Goal: Information Seeking & Learning: Learn about a topic

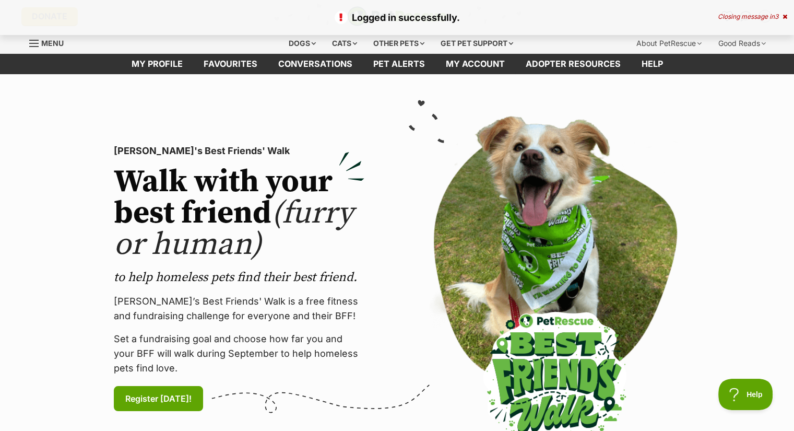
click at [783, 16] on icon at bounding box center [785, 17] width 5 height 6
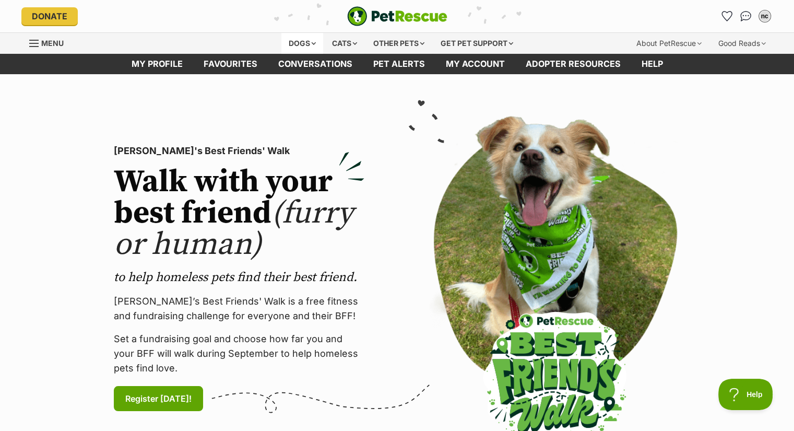
click at [310, 39] on div "Dogs" at bounding box center [302, 43] width 42 height 21
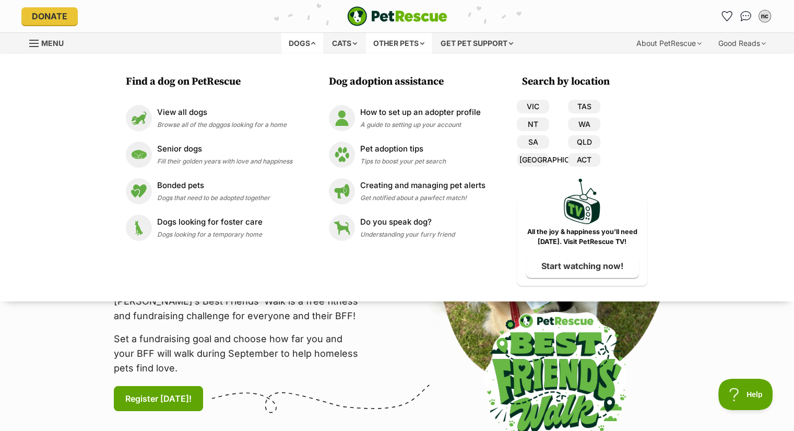
click at [387, 37] on div "Other pets" at bounding box center [399, 43] width 66 height 21
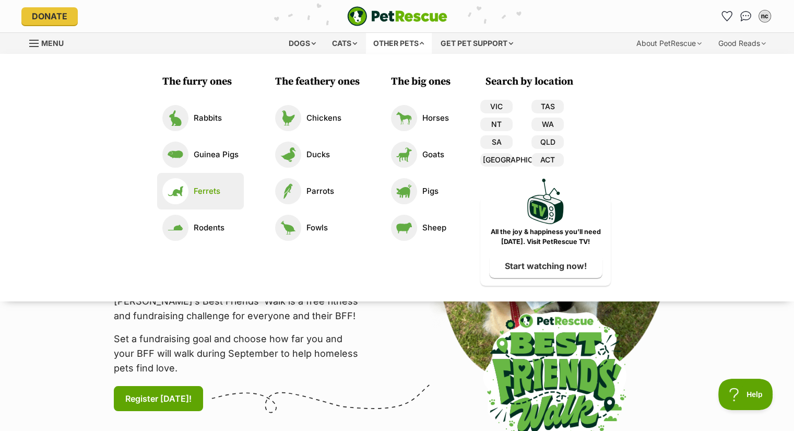
click at [197, 202] on link "Ferrets" at bounding box center [200, 191] width 76 height 26
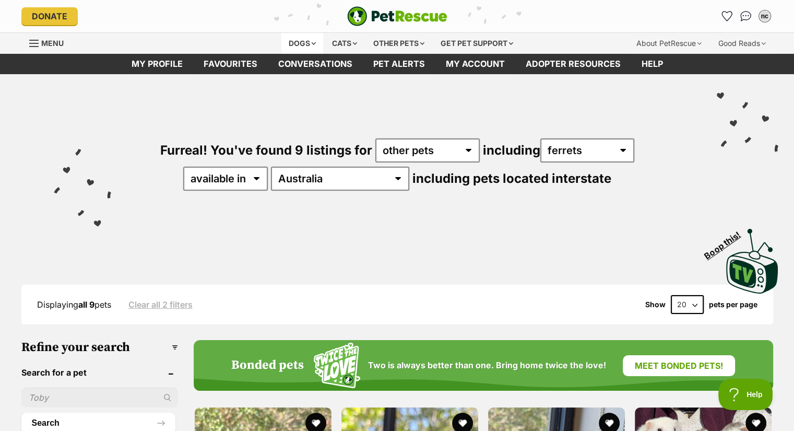
click at [297, 38] on div "Dogs" at bounding box center [302, 43] width 42 height 21
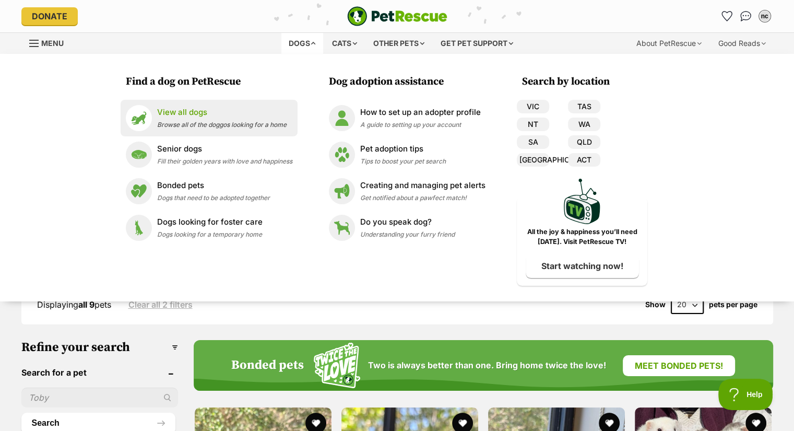
click at [217, 120] on div "View all dogs Browse all of the doggos looking for a home" at bounding box center [221, 117] width 129 height 22
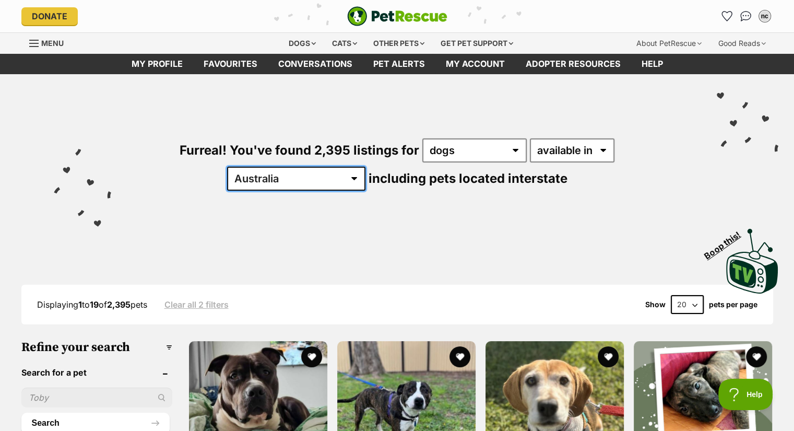
click at [365, 167] on select "Australia ACT NSW NT QLD SA TAS VIC WA" at bounding box center [296, 179] width 138 height 24
select select "WA"
click at [365, 167] on select "Australia ACT NSW NT QLD SA TAS VIC WA" at bounding box center [296, 179] width 138 height 24
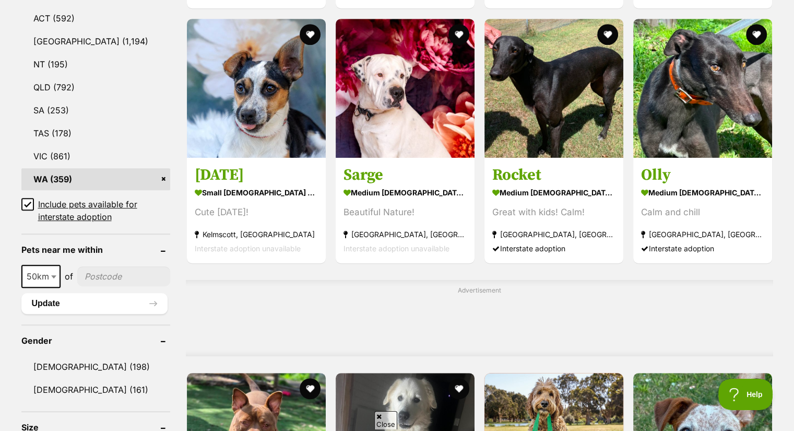
scroll to position [576, 0]
click at [26, 202] on icon at bounding box center [27, 204] width 7 height 7
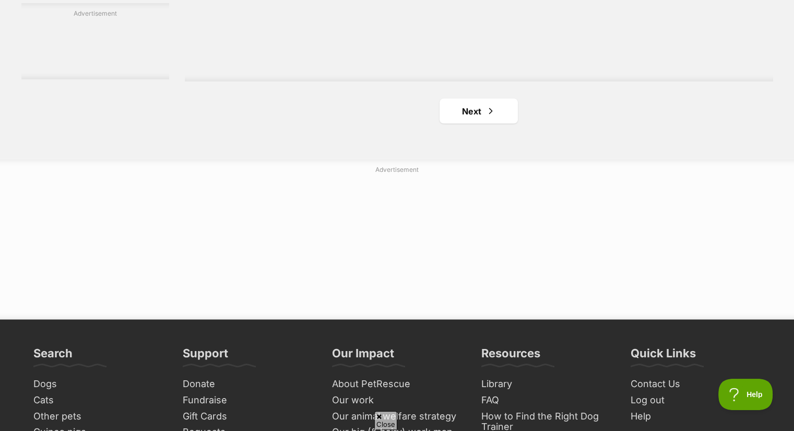
scroll to position [1992, 0]
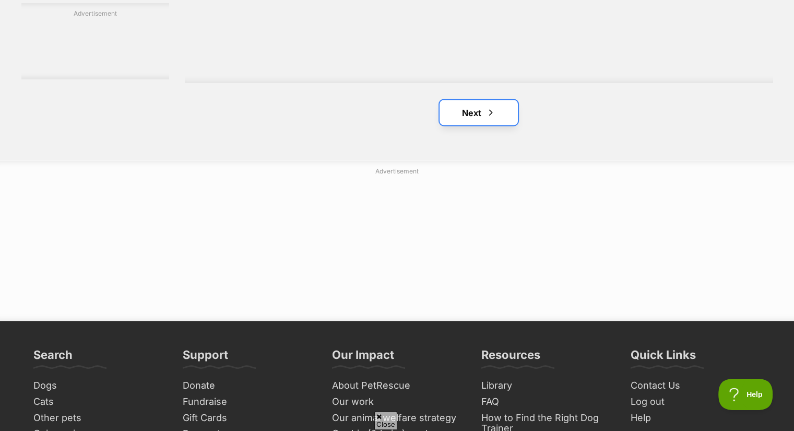
click at [467, 100] on link "Next" at bounding box center [479, 112] width 78 height 25
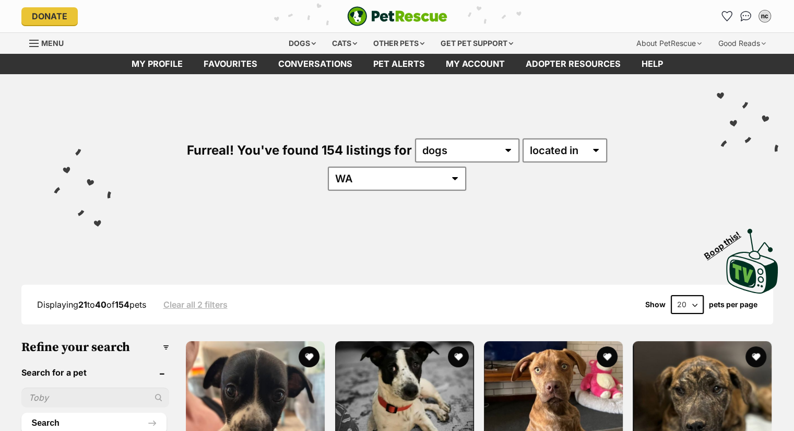
click at [679, 295] on select "20 40 60" at bounding box center [687, 304] width 33 height 19
select select "60"
click at [671, 295] on select "20 40 60" at bounding box center [687, 304] width 33 height 19
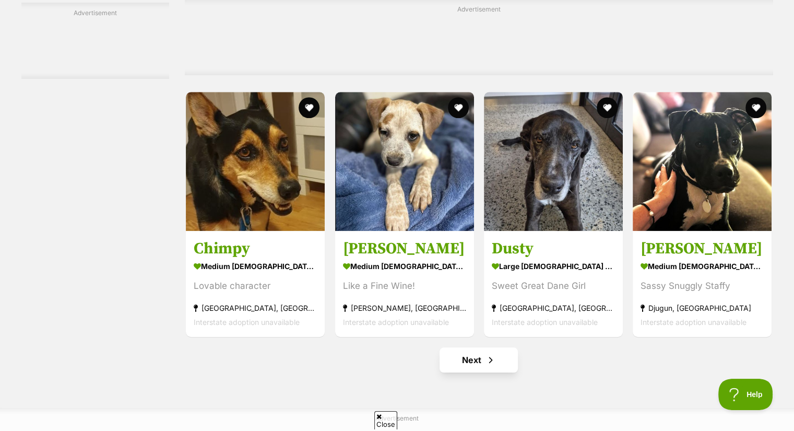
scroll to position [4805, 0]
click at [489, 348] on link "Next" at bounding box center [479, 360] width 78 height 25
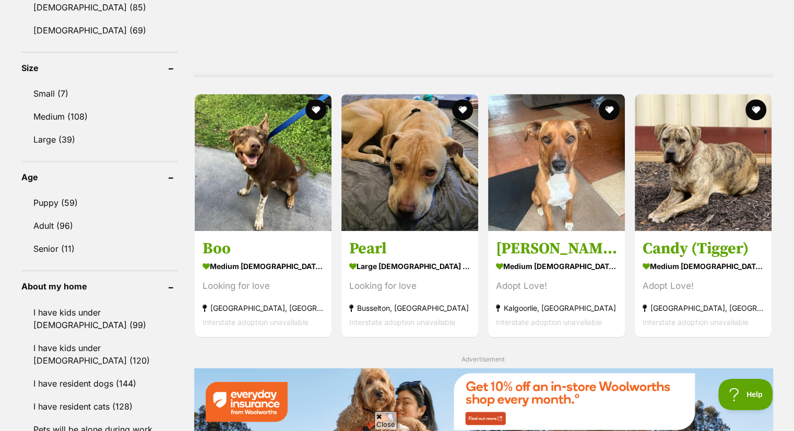
scroll to position [935, 0]
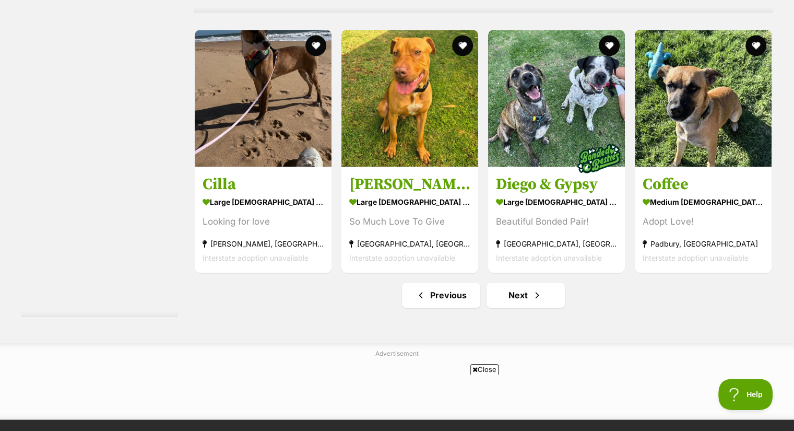
scroll to position [5444, 0]
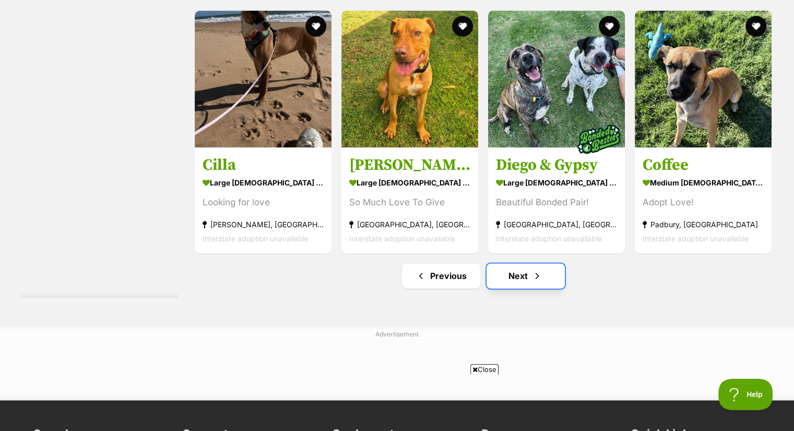
click at [519, 263] on link "Next" at bounding box center [526, 275] width 78 height 25
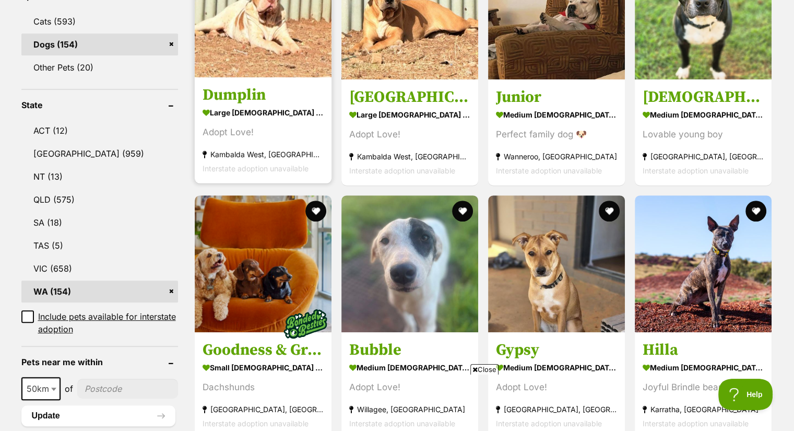
scroll to position [463, 0]
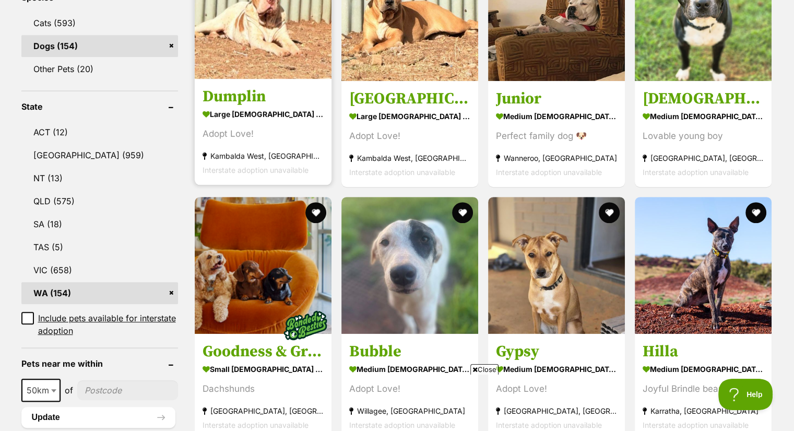
click at [245, 269] on img at bounding box center [263, 265] width 137 height 137
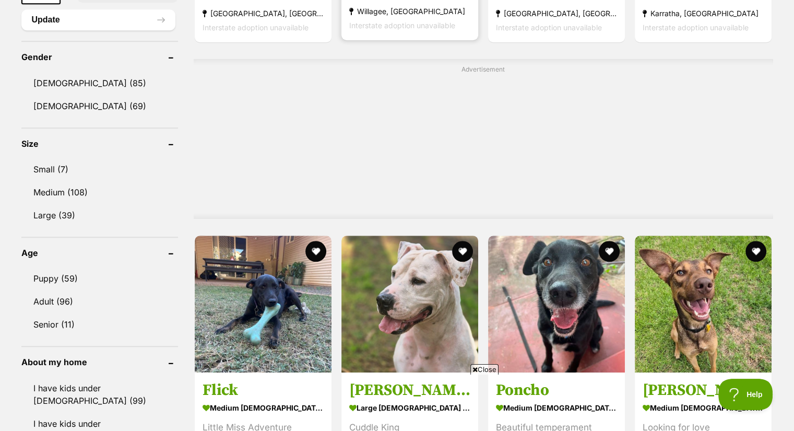
scroll to position [861, 0]
click at [750, 109] on div at bounding box center [483, 142] width 579 height 131
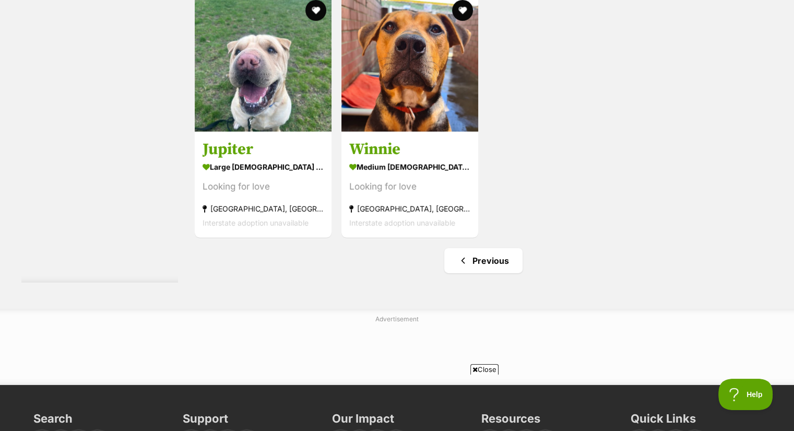
scroll to position [3275, 0]
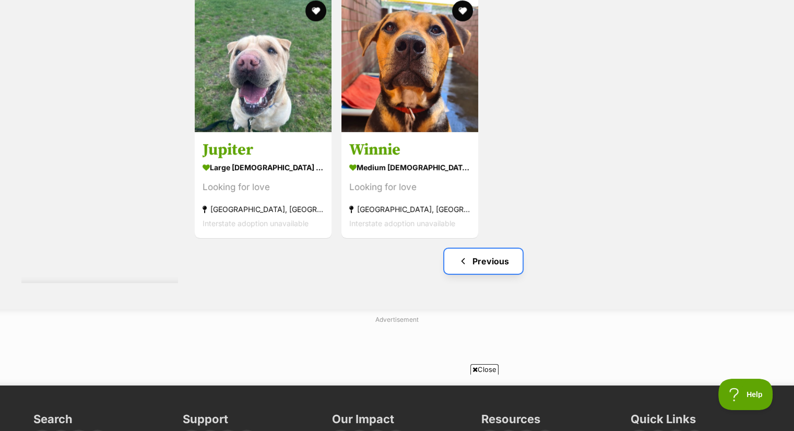
click at [480, 248] on link "Previous" at bounding box center [483, 260] width 78 height 25
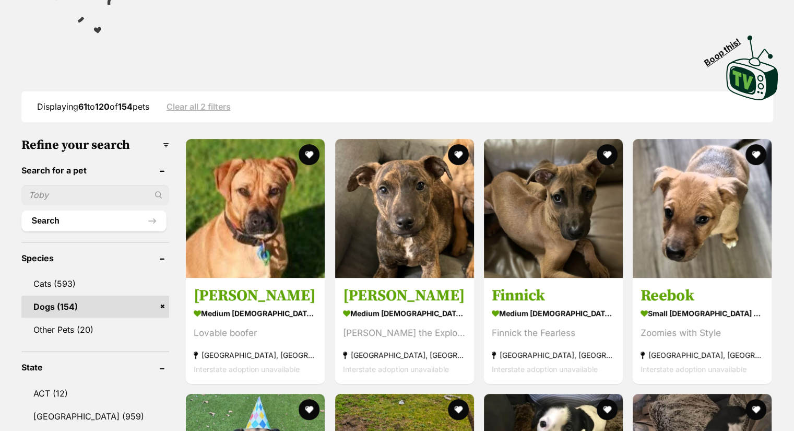
scroll to position [112, 0]
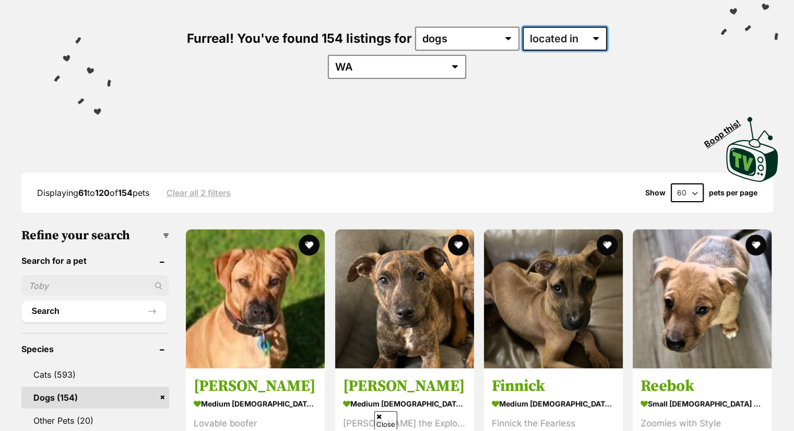
click at [523, 39] on select "available in located in" at bounding box center [565, 39] width 85 height 24
click at [523, 33] on select "available in located in" at bounding box center [565, 39] width 85 height 24
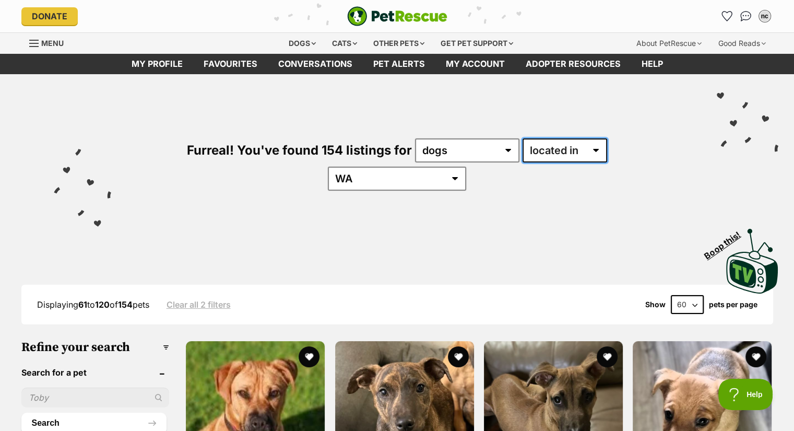
click at [523, 156] on select "available in located in" at bounding box center [565, 150] width 85 height 24
click at [450, 152] on select "any type of pet cats dogs other pets" at bounding box center [467, 150] width 104 height 24
click at [298, 295] on div "Displaying 61 to 120 of 154 pets Clear all 2 filters Show 20 40 60 pets per page" at bounding box center [397, 304] width 752 height 19
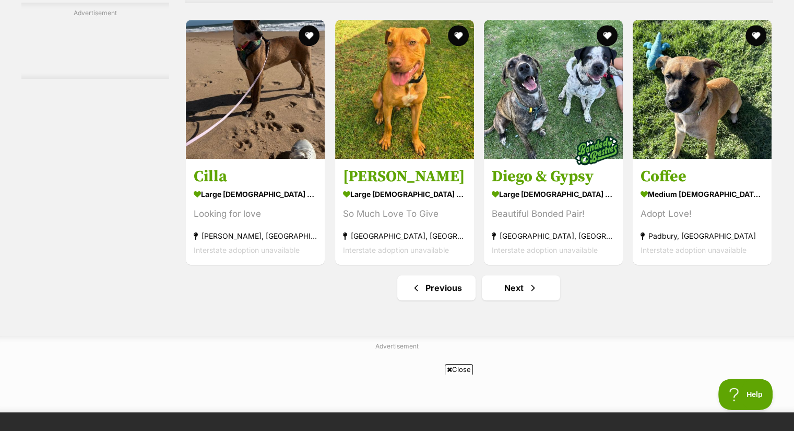
scroll to position [4877, 0]
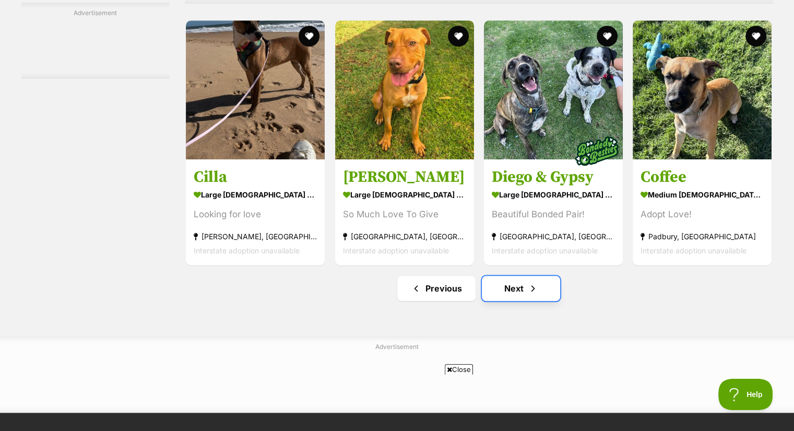
click at [535, 282] on span "Next page" at bounding box center [533, 288] width 10 height 13
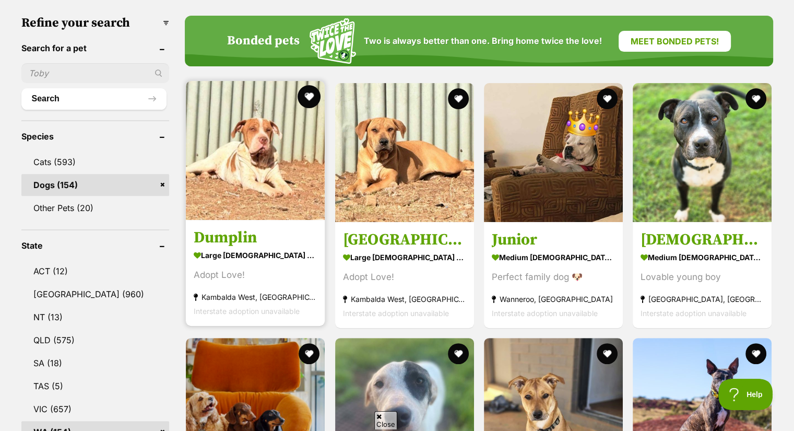
click at [309, 85] on button "favourite" at bounding box center [309, 96] width 23 height 23
drag, startPoint x: 275, startPoint y: 145, endPoint x: 269, endPoint y: 145, distance: 5.2
click at [269, 145] on img at bounding box center [255, 150] width 139 height 139
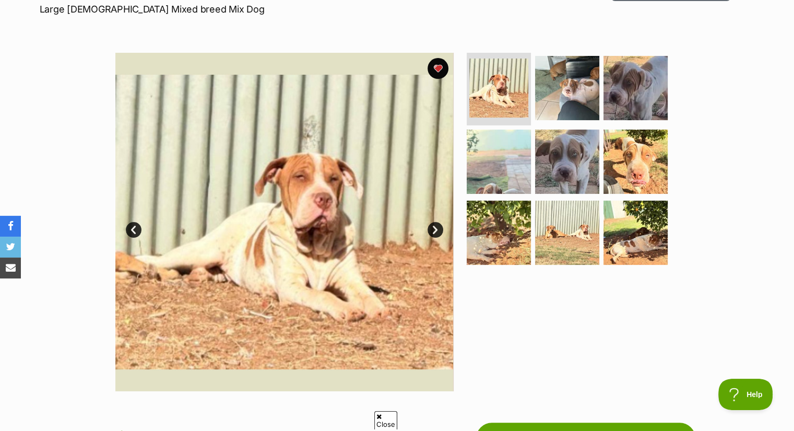
scroll to position [164, 0]
click at [572, 83] on img at bounding box center [567, 87] width 67 height 67
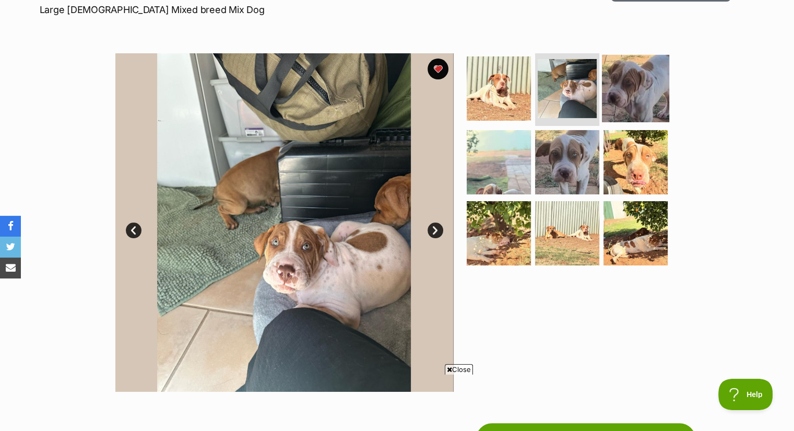
click at [616, 89] on img at bounding box center [635, 87] width 67 height 67
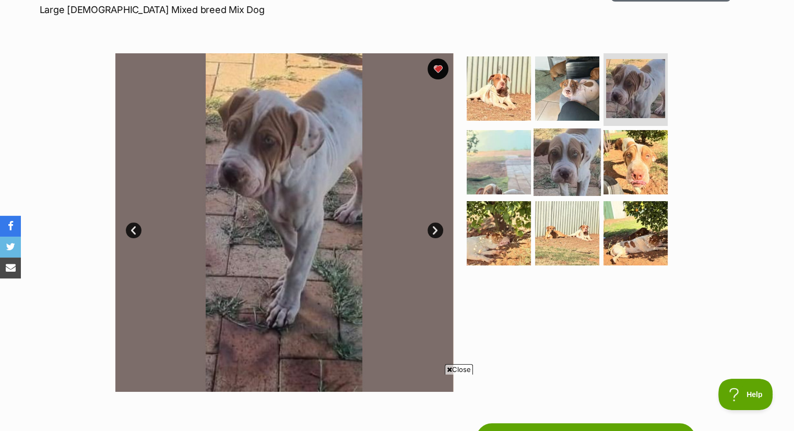
click at [558, 160] on img at bounding box center [567, 161] width 67 height 67
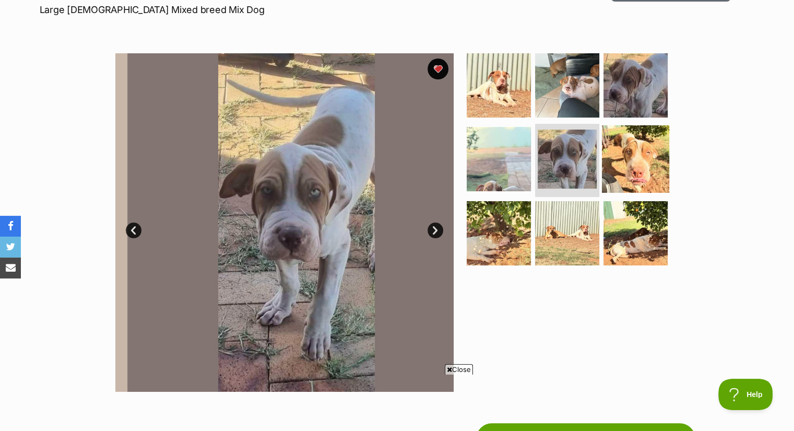
click at [645, 168] on img at bounding box center [635, 158] width 67 height 67
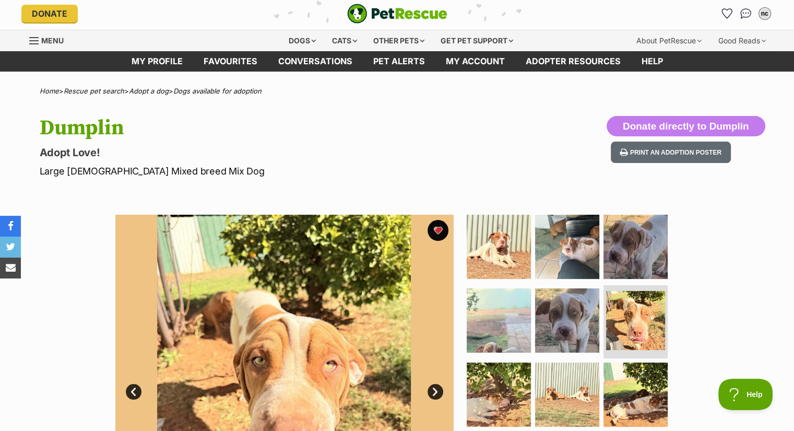
scroll to position [3, 0]
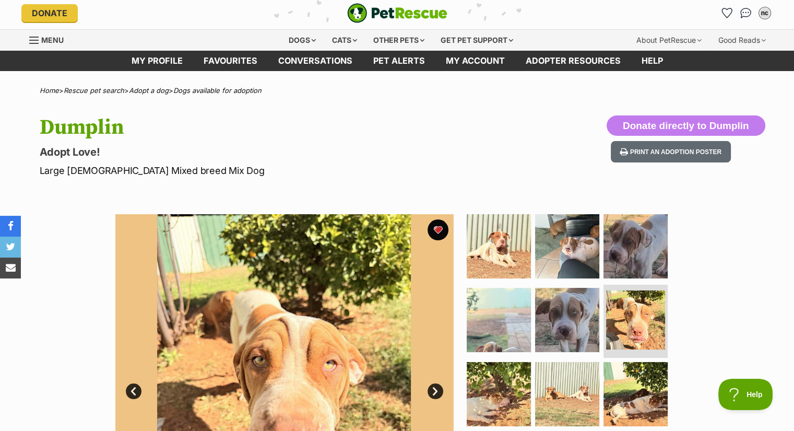
click at [0, 335] on div "Available 6 of 9 images 6 of 9 images 6 of 9 images 6 of 9 images 6 of 9 images…" at bounding box center [397, 375] width 794 height 354
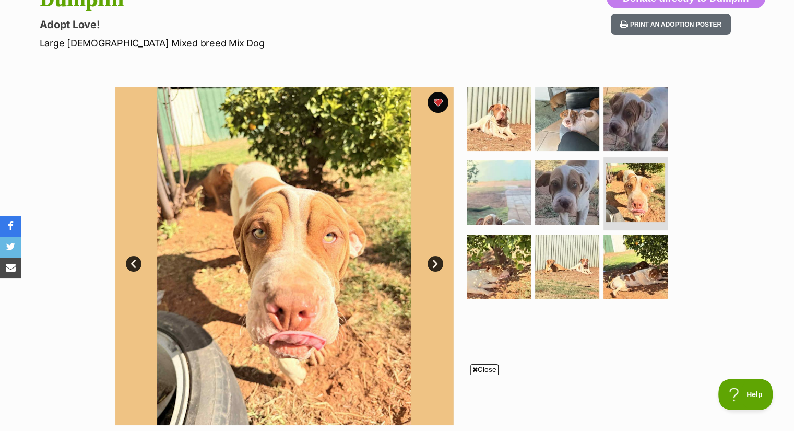
scroll to position [0, 0]
